Goal: Transaction & Acquisition: Book appointment/travel/reservation

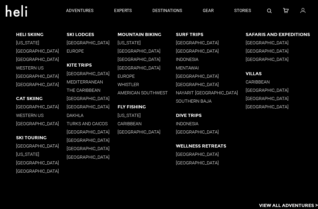
click at [19, 69] on p "Western US" at bounding box center [41, 67] width 51 height 5
click at [20, 68] on p "Western US" at bounding box center [41, 67] width 51 height 5
click at [37, 67] on p "Western US" at bounding box center [41, 67] width 51 height 5
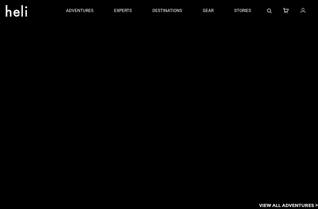
click at [39, 67] on div at bounding box center [167, 105] width 302 height 169
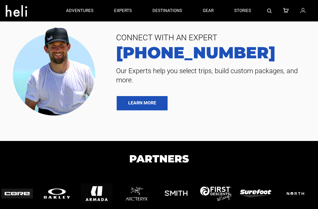
click at [37, 65] on img at bounding box center [56, 70] width 95 height 95
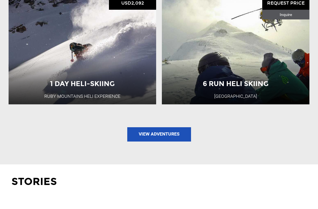
scroll to position [738, 0]
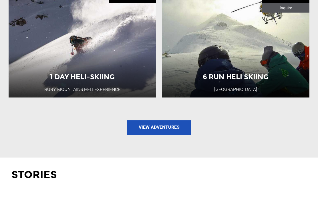
click at [175, 135] on link "View Adventures" at bounding box center [159, 127] width 64 height 14
type input "Heli Skiing"
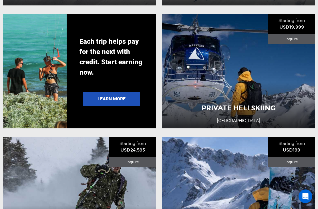
scroll to position [941, 0]
click at [252, 111] on button "View Adventure" at bounding box center [238, 110] width 57 height 14
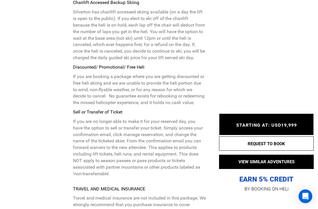
scroll to position [1870, 0]
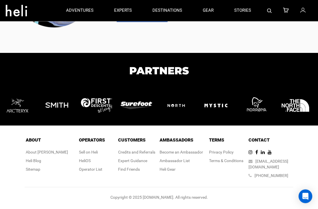
type input "Heli Skiing"
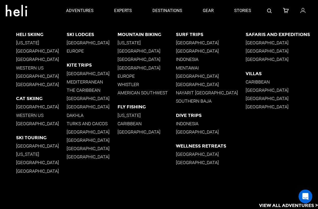
click at [20, 50] on p "[GEOGRAPHIC_DATA]" at bounding box center [41, 50] width 51 height 5
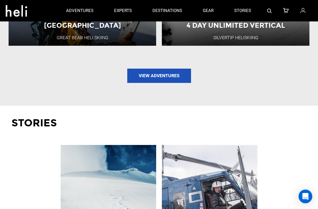
scroll to position [744, 0]
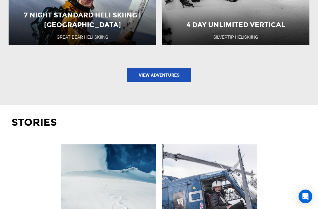
click at [178, 82] on link "View Adventures" at bounding box center [159, 75] width 64 height 14
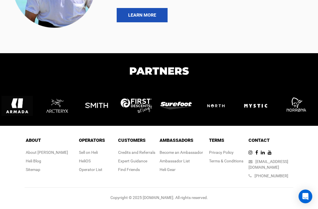
type input "Heli Skiing"
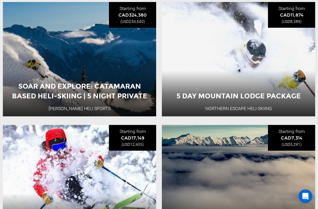
scroll to position [93, 0]
click at [63, 97] on button "View Adventure" at bounding box center [79, 102] width 57 height 14
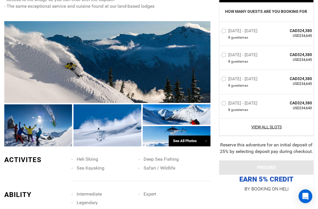
scroll to position [474, 0]
click at [188, 127] on div at bounding box center [177, 136] width 68 height 20
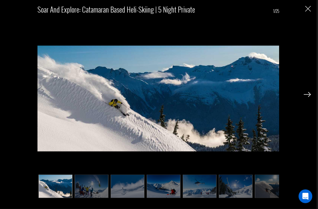
scroll to position [599, 0]
click at [222, 198] on img at bounding box center [236, 186] width 34 height 23
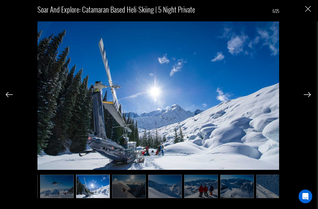
scroll to position [0, 143]
click at [208, 198] on img at bounding box center [201, 186] width 34 height 23
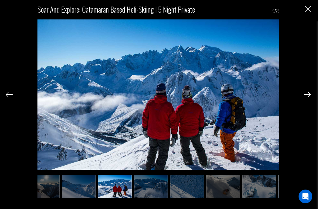
click at [222, 198] on img at bounding box center [223, 186] width 34 height 23
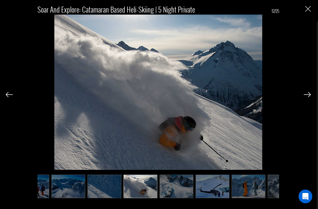
scroll to position [0, 314]
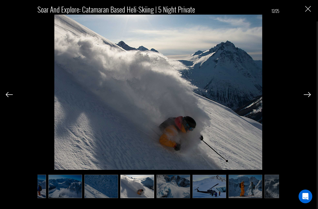
click at [213, 198] on img at bounding box center [209, 186] width 34 height 23
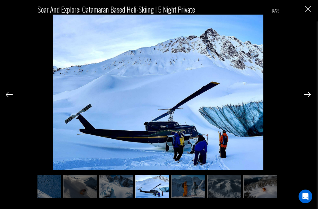
click at [225, 198] on img at bounding box center [224, 186] width 34 height 23
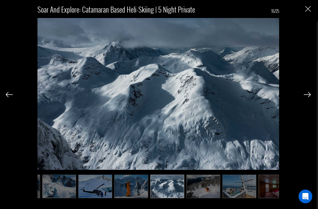
scroll to position [0, 429]
click at [210, 198] on img at bounding box center [203, 186] width 34 height 23
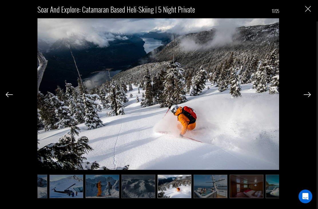
click at [206, 198] on img at bounding box center [211, 186] width 34 height 23
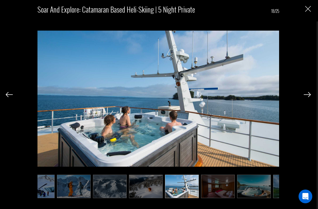
scroll to position [0, 486]
click at [221, 198] on img at bounding box center [218, 186] width 34 height 23
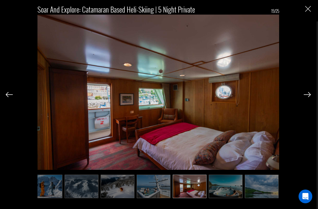
scroll to position [0, 515]
click at [223, 198] on img at bounding box center [225, 186] width 34 height 23
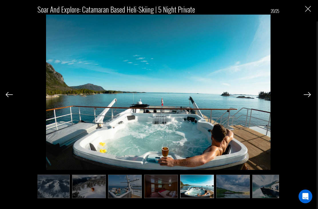
scroll to position [0, 543]
click at [228, 198] on img at bounding box center [233, 186] width 34 height 23
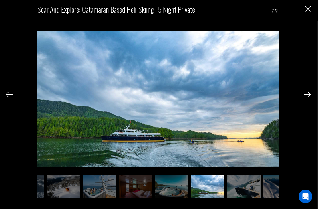
scroll to position [0, 572]
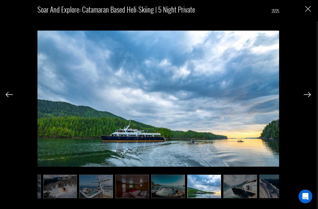
click at [228, 198] on img at bounding box center [240, 186] width 34 height 23
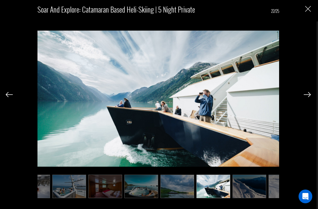
scroll to position [0, 600]
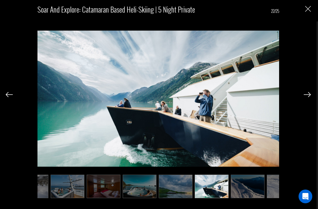
click at [232, 198] on img at bounding box center [248, 186] width 34 height 23
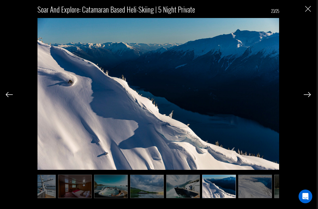
scroll to position [602, 0]
click at [313, 7] on div "Soar and Explore: Catamaran Based Heli-Skiing | 5 Night Private 23/25" at bounding box center [158, 104] width 316 height 209
click at [309, 10] on img "Close" at bounding box center [308, 9] width 6 height 6
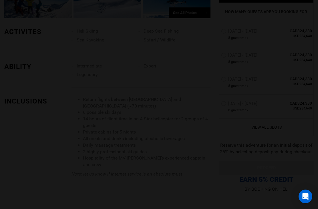
scroll to position [0, 0]
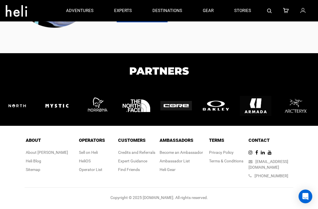
type input "Heli Skiing"
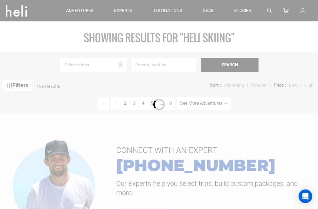
scroll to position [1, 0]
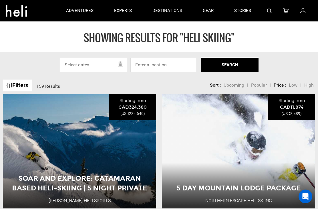
click at [306, 85] on span "High" at bounding box center [308, 84] width 9 height 5
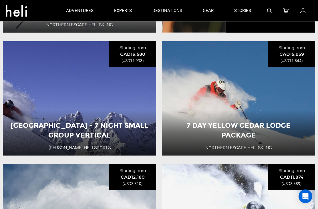
scroll to position [545, 0]
click at [93, 143] on button "View Adventure" at bounding box center [79, 142] width 57 height 14
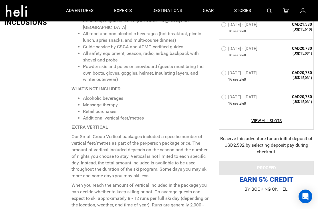
scroll to position [611, 0]
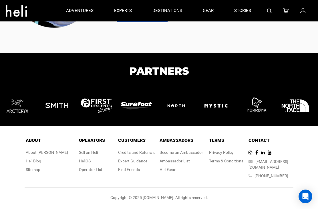
type input "Heli Skiing"
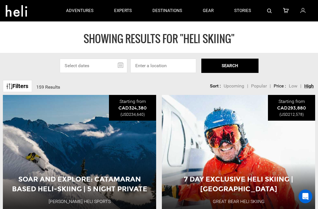
click at [14, 84] on link "Filters" at bounding box center [17, 86] width 29 height 12
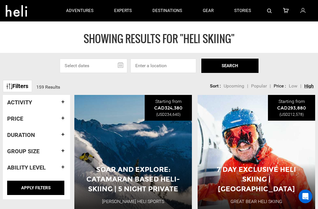
click at [26, 151] on h4 "Group size" at bounding box center [36, 151] width 59 height 6
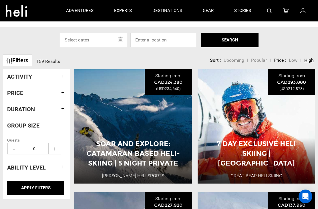
scroll to position [27, 0]
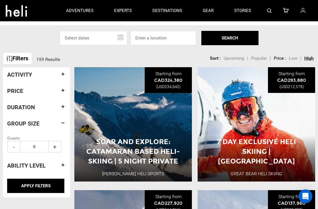
click at [11, 74] on h4 "Activity" at bounding box center [36, 75] width 59 height 6
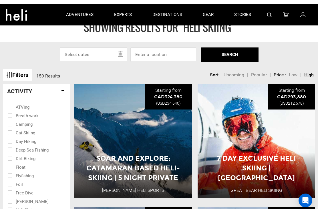
scroll to position [0, 0]
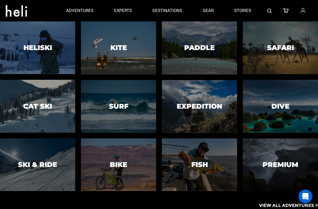
click at [23, 49] on div at bounding box center [37, 48] width 77 height 54
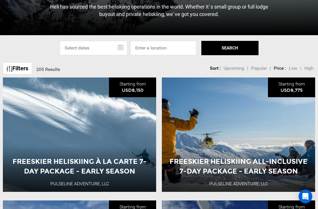
scroll to position [154, 0]
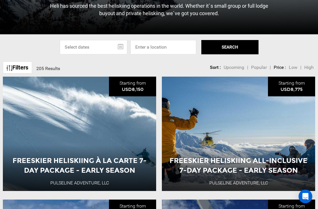
click at [306, 70] on span "High" at bounding box center [308, 67] width 9 height 5
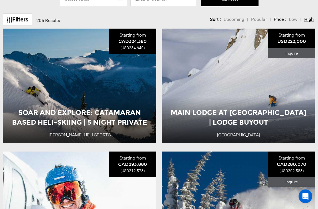
scroll to position [205, 0]
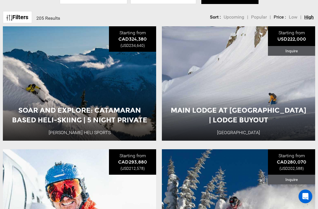
click at [249, 132] on button "View Adventure" at bounding box center [238, 125] width 57 height 14
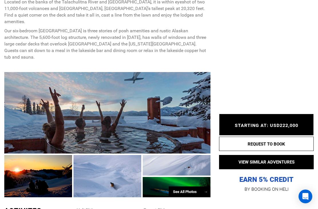
scroll to position [292, 0]
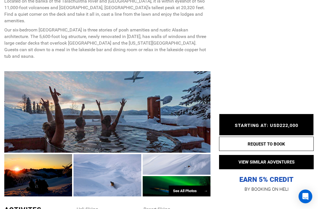
click at [37, 79] on div at bounding box center [107, 112] width 206 height 82
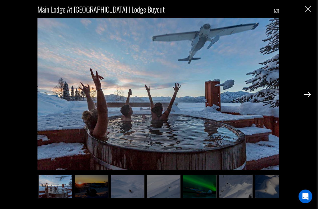
scroll to position [321, 0]
click at [199, 196] on img at bounding box center [200, 186] width 34 height 23
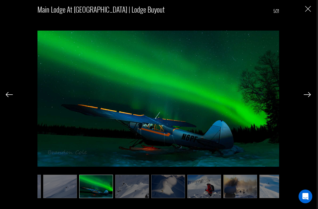
scroll to position [0, 114]
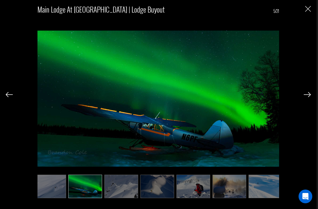
click at [113, 195] on img at bounding box center [121, 186] width 34 height 23
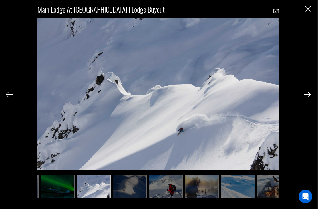
scroll to position [0, 143]
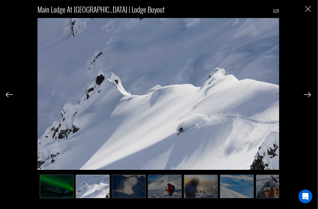
click at [121, 198] on img at bounding box center [129, 186] width 34 height 23
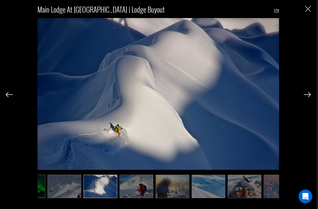
scroll to position [0, 172]
click at [132, 198] on img at bounding box center [136, 186] width 34 height 23
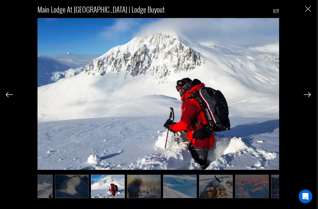
scroll to position [0, 200]
click at [158, 198] on img at bounding box center [144, 186] width 34 height 23
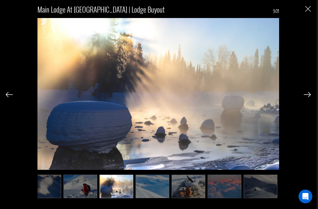
scroll to position [0, 229]
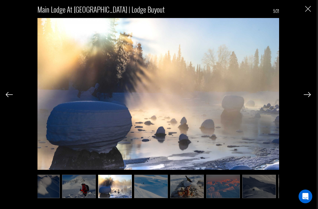
click at [160, 198] on img at bounding box center [151, 186] width 34 height 23
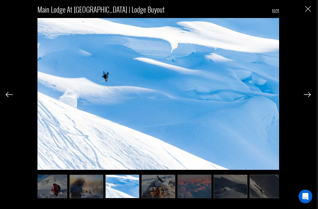
click at [168, 198] on img at bounding box center [158, 186] width 34 height 23
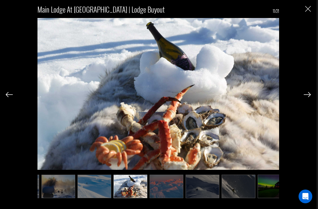
scroll to position [0, 286]
click at [174, 198] on img at bounding box center [166, 186] width 34 height 23
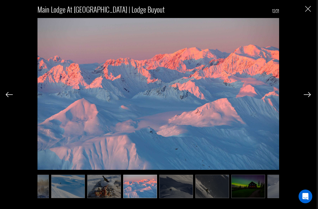
scroll to position [0, 314]
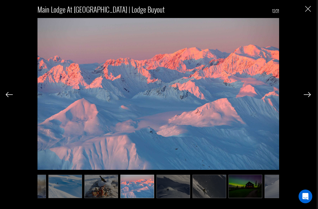
click at [185, 194] on img at bounding box center [173, 186] width 34 height 23
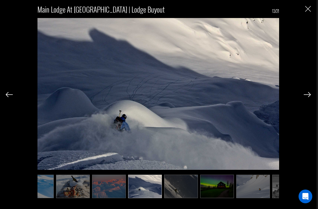
scroll to position [0, 343]
click at [183, 198] on img at bounding box center [181, 186] width 34 height 23
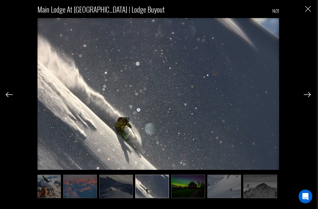
click at [191, 198] on img at bounding box center [188, 186] width 34 height 23
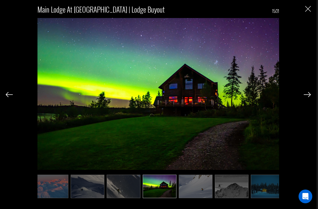
click at [198, 198] on img at bounding box center [196, 186] width 34 height 23
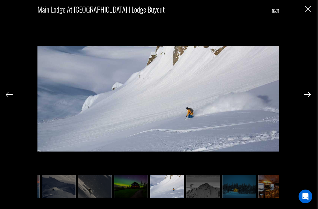
click at [205, 195] on img at bounding box center [203, 186] width 34 height 23
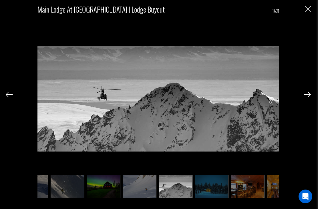
scroll to position [0, 457]
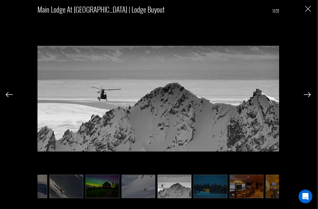
click at [200, 198] on img at bounding box center [211, 186] width 34 height 23
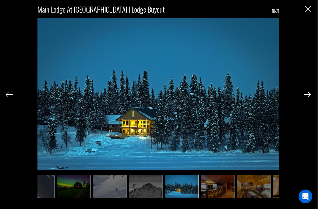
click at [204, 198] on img at bounding box center [218, 186] width 34 height 23
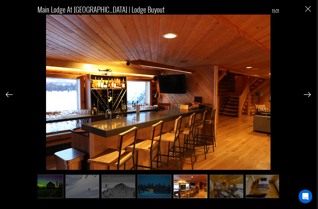
scroll to position [0, 515]
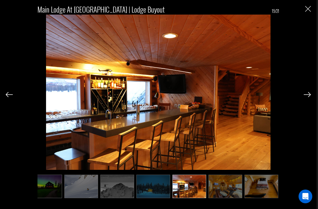
click at [214, 198] on img at bounding box center [225, 186] width 34 height 23
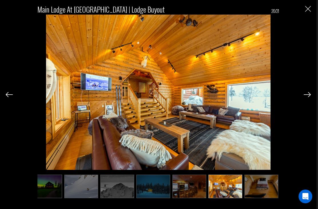
click at [308, 11] on img "Close" at bounding box center [308, 9] width 6 height 6
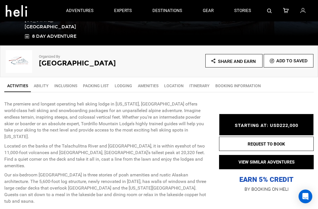
scroll to position [147, 0]
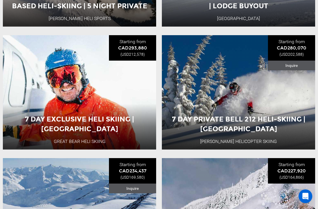
scroll to position [319, 0]
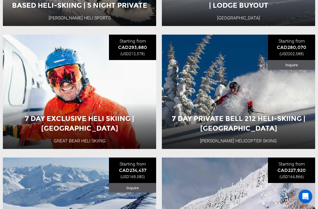
click at [250, 142] on button "View Adventure" at bounding box center [238, 135] width 57 height 14
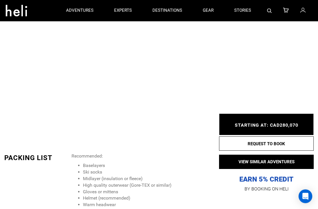
scroll to position [671, 0]
